Goal: Task Accomplishment & Management: Manage account settings

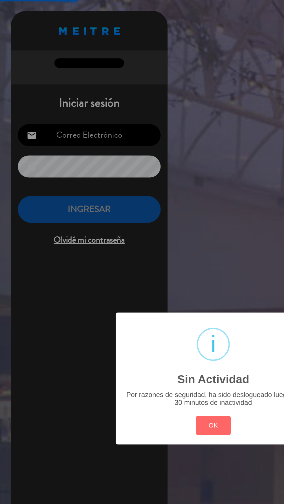
click at [76, 107] on div "? ! i Sin Actividad × Por razones de seguridad, ha sido deslogueado luego de 30…" at bounding box center [142, 252] width 284 height 504
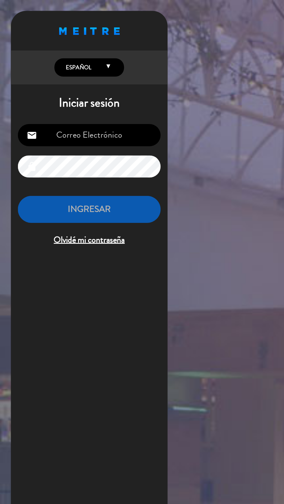
click at [76, 90] on input "email" at bounding box center [59, 90] width 95 height 15
type input "[EMAIL_ADDRESS][DOMAIN_NAME]"
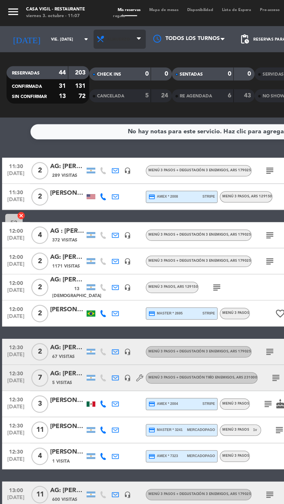
click at [78, 23] on span "Almuerzo" at bounding box center [79, 26] width 35 height 13
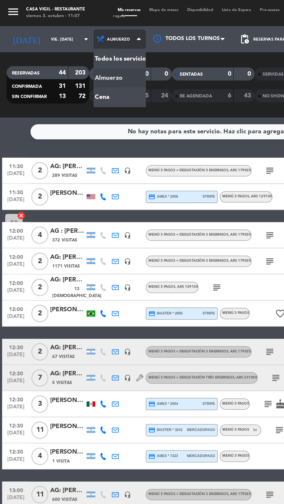
click at [62, 65] on div "menu Casa [PERSON_NAME] - Restaurante viernes 3. octubre - 11:07 Mis reservas M…" at bounding box center [142, 39] width 284 height 78
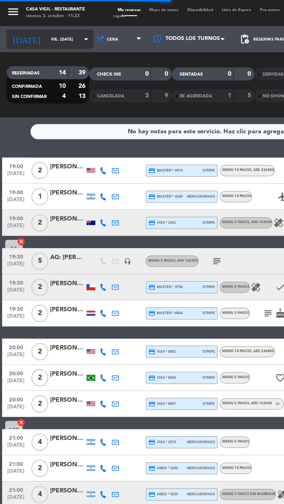
click at [41, 26] on input "vie. [DATE]" at bounding box center [49, 26] width 37 height 9
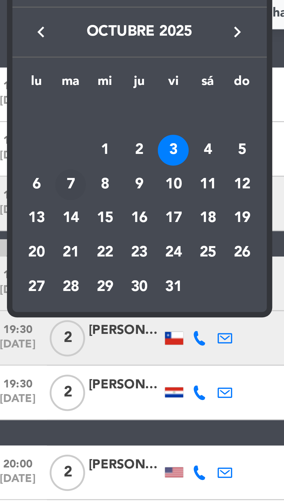
click at [28, 142] on div "7" at bounding box center [28, 142] width 10 height 10
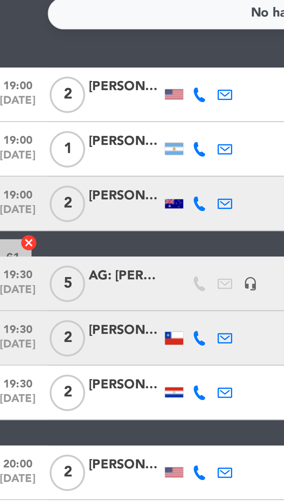
type input "[DATE] oct."
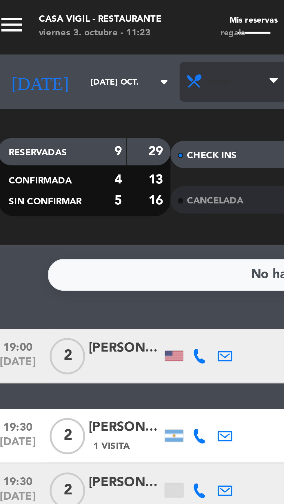
click at [89, 28] on span "Cena" at bounding box center [79, 26] width 35 height 13
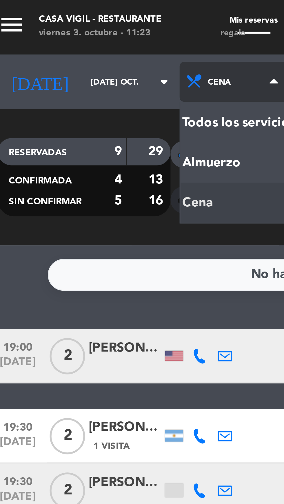
click at [63, 64] on div "menu Casa [PERSON_NAME] - Restaurante viernes 3. octubre - 11:23 Mis reservas M…" at bounding box center [142, 39] width 284 height 78
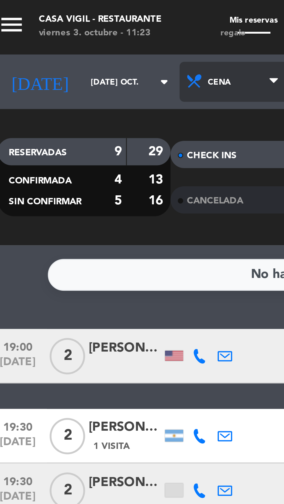
click at [81, 28] on span "Cena" at bounding box center [79, 26] width 35 height 13
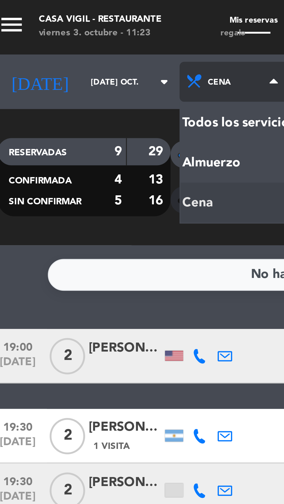
click at [70, 50] on div "menu Casa [PERSON_NAME] - Restaurante viernes 3. octubre - 11:23 Mis reservas M…" at bounding box center [142, 39] width 284 height 78
